Goal: Task Accomplishment & Management: Use online tool/utility

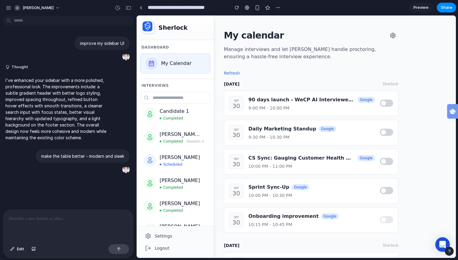
click at [58, 180] on div "improve my sidebar UI Thought I've enhanced your sidebar with a more polished, …" at bounding box center [66, 113] width 133 height 191
click at [140, 7] on div at bounding box center [141, 7] width 3 height 3
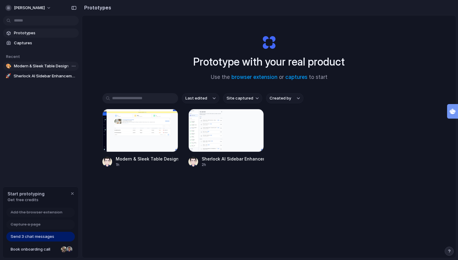
click at [44, 64] on span "Modern & Sleek Table Design" at bounding box center [45, 66] width 62 height 6
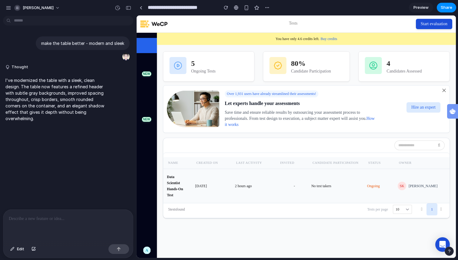
click at [242, 190] on td "2 hours ago" at bounding box center [253, 186] width 44 height 34
click at [445, 6] on span "Share" at bounding box center [447, 8] width 12 height 6
click at [425, 7] on div "Share ' Modern & Sleek Table Design ' Abhishek Kaushik Creator Anyone at Abhish…" at bounding box center [229, 130] width 458 height 260
click at [425, 7] on span "Preview" at bounding box center [421, 8] width 15 height 6
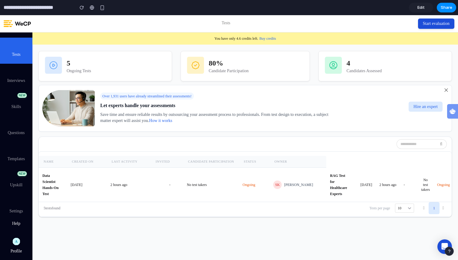
click at [424, 209] on icon at bounding box center [424, 207] width 5 height 4
click at [323, 162] on table "Name Created On Last Activity Invited Candidate Participation Status Owner Data…" at bounding box center [273, 179] width 469 height 46
click at [104, 7] on div "button" at bounding box center [102, 7] width 5 height 5
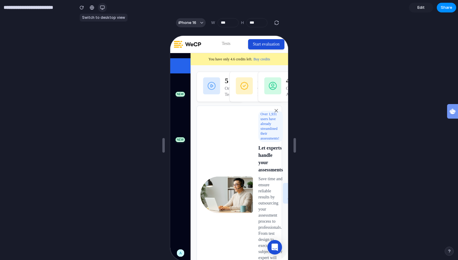
click at [104, 7] on div "button" at bounding box center [102, 7] width 5 height 5
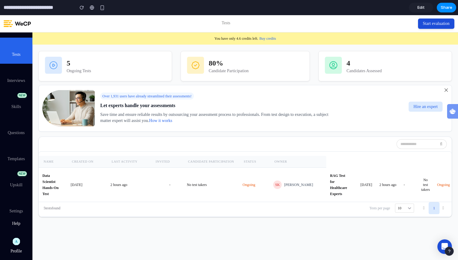
click at [51, 11] on input "**********" at bounding box center [37, 7] width 70 height 11
click at [49, 11] on input "**********" at bounding box center [37, 7] width 70 height 11
click at [82, 11] on button "button" at bounding box center [81, 7] width 9 height 9
click at [102, 6] on div "button" at bounding box center [102, 7] width 5 height 5
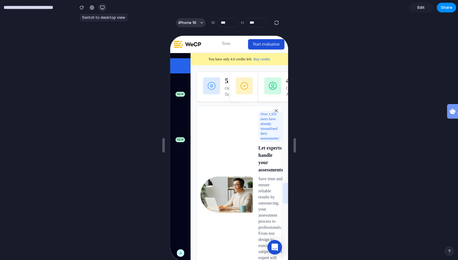
click at [102, 6] on div "button" at bounding box center [102, 7] width 5 height 5
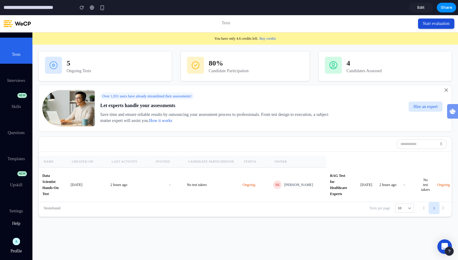
click at [423, 7] on span "Edit" at bounding box center [421, 8] width 7 height 6
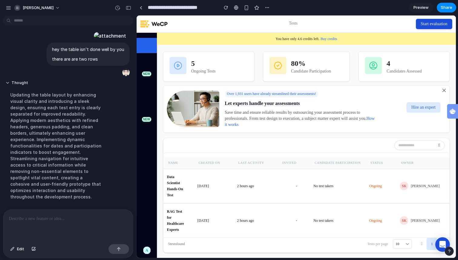
scroll to position [175, 0]
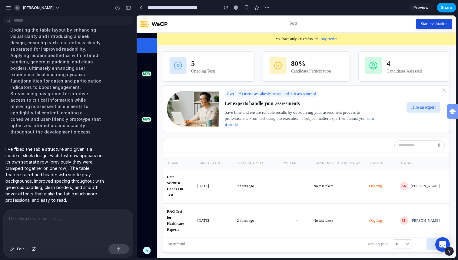
click at [445, 8] on span "Share" at bounding box center [447, 8] width 12 height 6
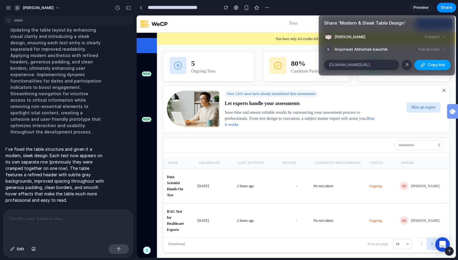
click at [432, 65] on span "Copy link" at bounding box center [436, 65] width 17 height 6
click at [409, 66] on div at bounding box center [406, 64] width 5 height 5
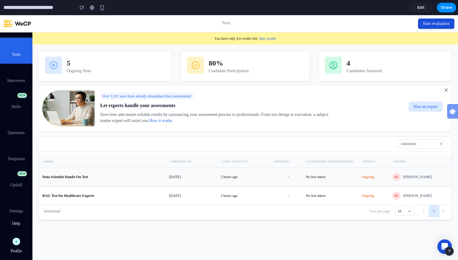
click at [103, 175] on link "Data Scientist Hands-On Test" at bounding box center [101, 177] width 119 height 6
click at [243, 184] on td "2 hours ago" at bounding box center [243, 177] width 53 height 18
click at [239, 181] on td "2 hours ago" at bounding box center [243, 177] width 53 height 18
